Goal: Task Accomplishment & Management: Complete application form

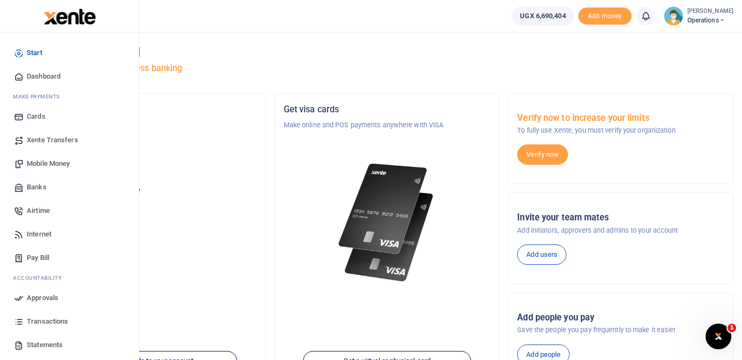
click at [49, 159] on span "Mobile Money" at bounding box center [48, 163] width 43 height 11
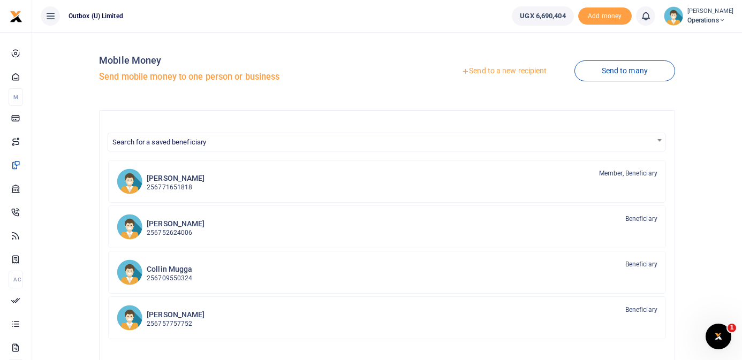
click at [489, 73] on link "Send to a new recipient" at bounding box center [504, 71] width 140 height 19
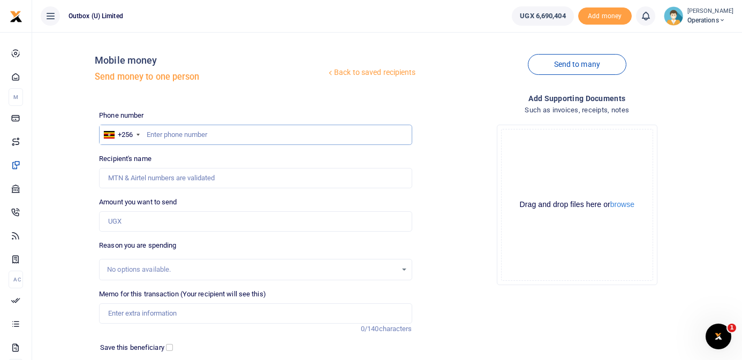
click at [227, 130] on input "text" at bounding box center [255, 135] width 313 height 20
type input "786034536"
type input "Oscar Kwera Kwappe"
type input "786034536"
click at [191, 219] on input "Amount you want to send" at bounding box center [255, 221] width 313 height 20
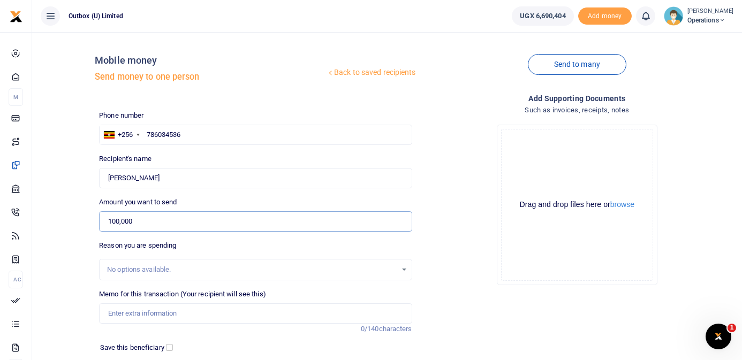
type input "100,000"
click at [185, 310] on input "Memo for this transaction (Your recipient will see this)" at bounding box center [255, 313] width 313 height 20
click at [164, 314] on input "Hi Innovator being certificates f" at bounding box center [255, 313] width 313 height 20
click at [273, 311] on input "Hi Innovator being procurement of certificates f" at bounding box center [255, 313] width 313 height 20
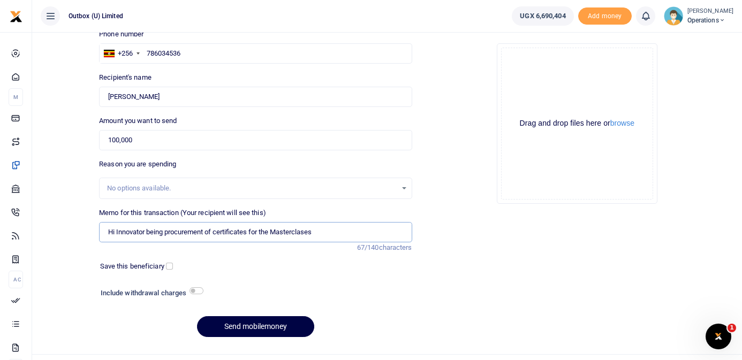
scroll to position [83, 0]
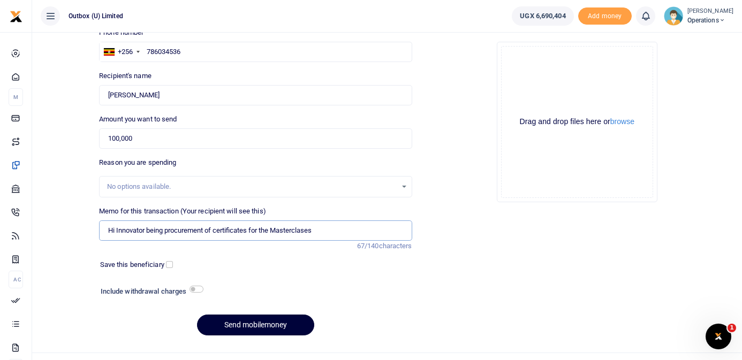
type input "Hi Innovator being procurement of certificates for the Masterclases"
click at [273, 324] on button "Send mobilemoney" at bounding box center [255, 325] width 117 height 21
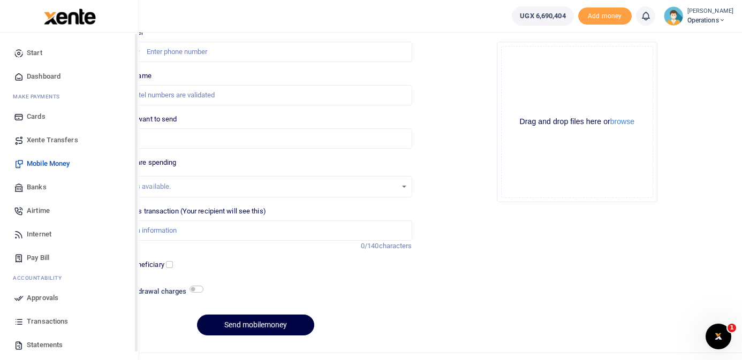
click at [50, 77] on span "Dashboard" at bounding box center [44, 76] width 34 height 11
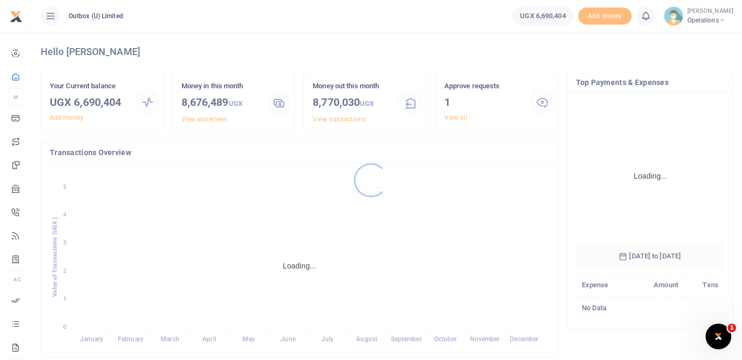
click at [486, 113] on div at bounding box center [371, 180] width 742 height 360
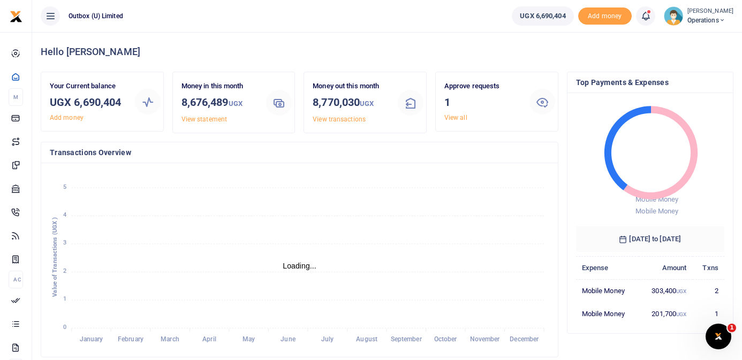
scroll to position [1, 1]
click at [494, 110] on h3 "1" at bounding box center [482, 102] width 77 height 16
click at [460, 118] on link "View all" at bounding box center [455, 117] width 23 height 7
click at [506, 102] on h3 "1" at bounding box center [482, 102] width 77 height 16
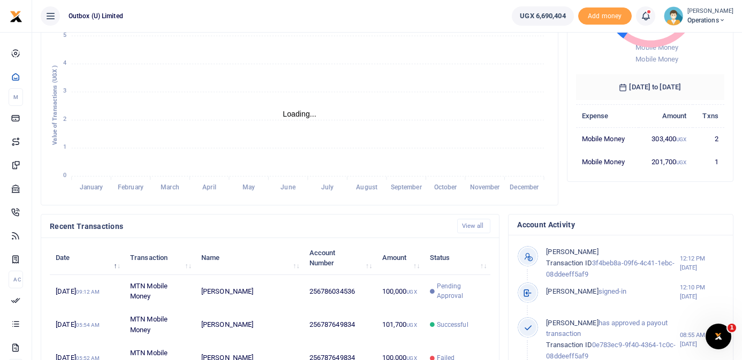
scroll to position [156, 0]
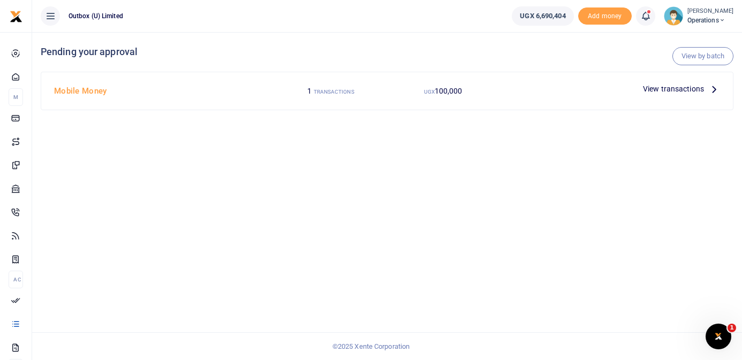
click at [711, 90] on icon at bounding box center [714, 89] width 12 height 12
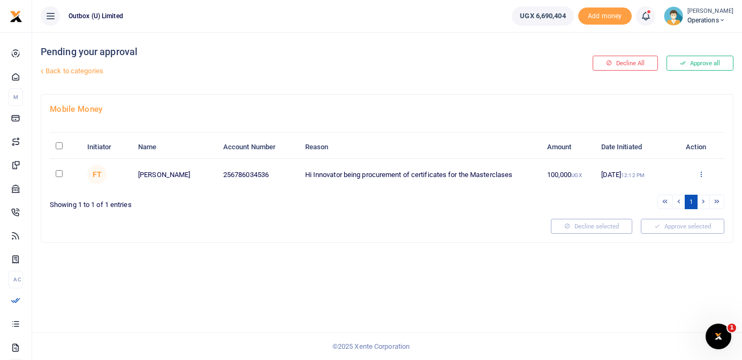
click at [701, 172] on icon at bounding box center [700, 173] width 7 height 7
click at [658, 194] on link "Approve" at bounding box center [661, 192] width 85 height 15
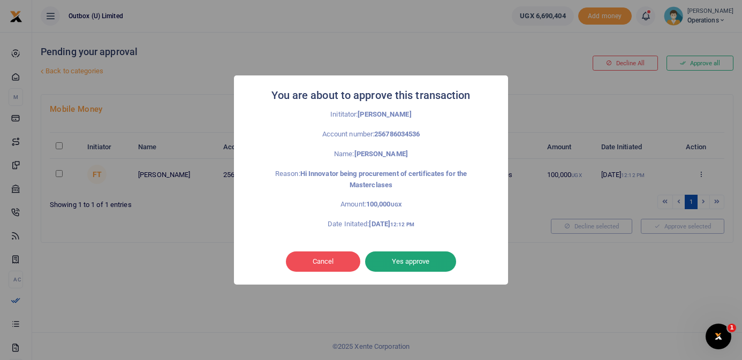
click at [428, 260] on button "Yes approve" at bounding box center [410, 261] width 91 height 20
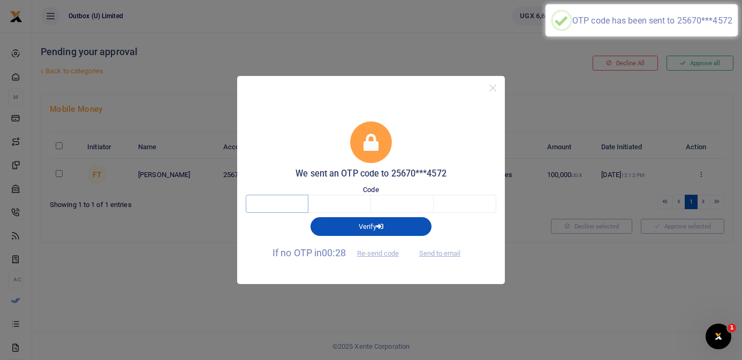
click at [305, 207] on input "text" at bounding box center [277, 204] width 63 height 18
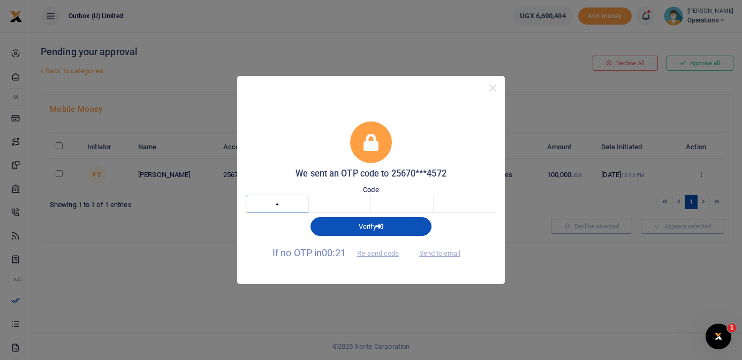
type input "3"
type input "2"
type input "0"
type input "5"
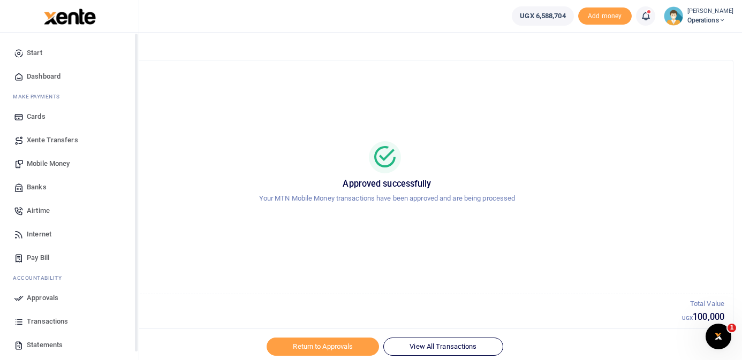
click at [31, 73] on span "Dashboard" at bounding box center [44, 76] width 34 height 11
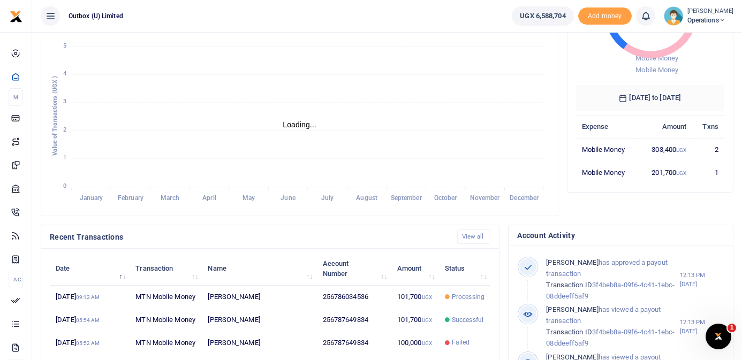
scroll to position [142, 0]
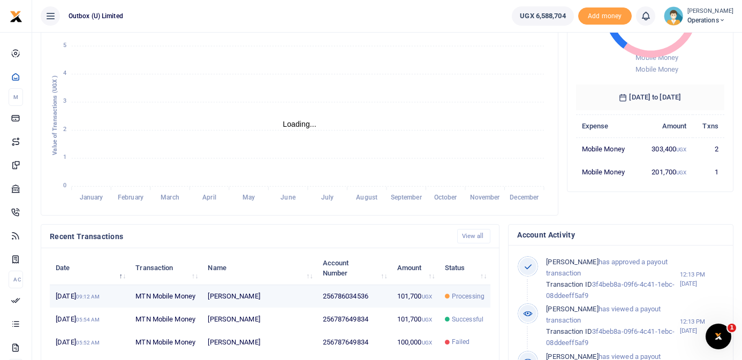
click at [397, 308] on td "101,700 UGX" at bounding box center [415, 296] width 48 height 23
